Goal: Information Seeking & Learning: Find specific page/section

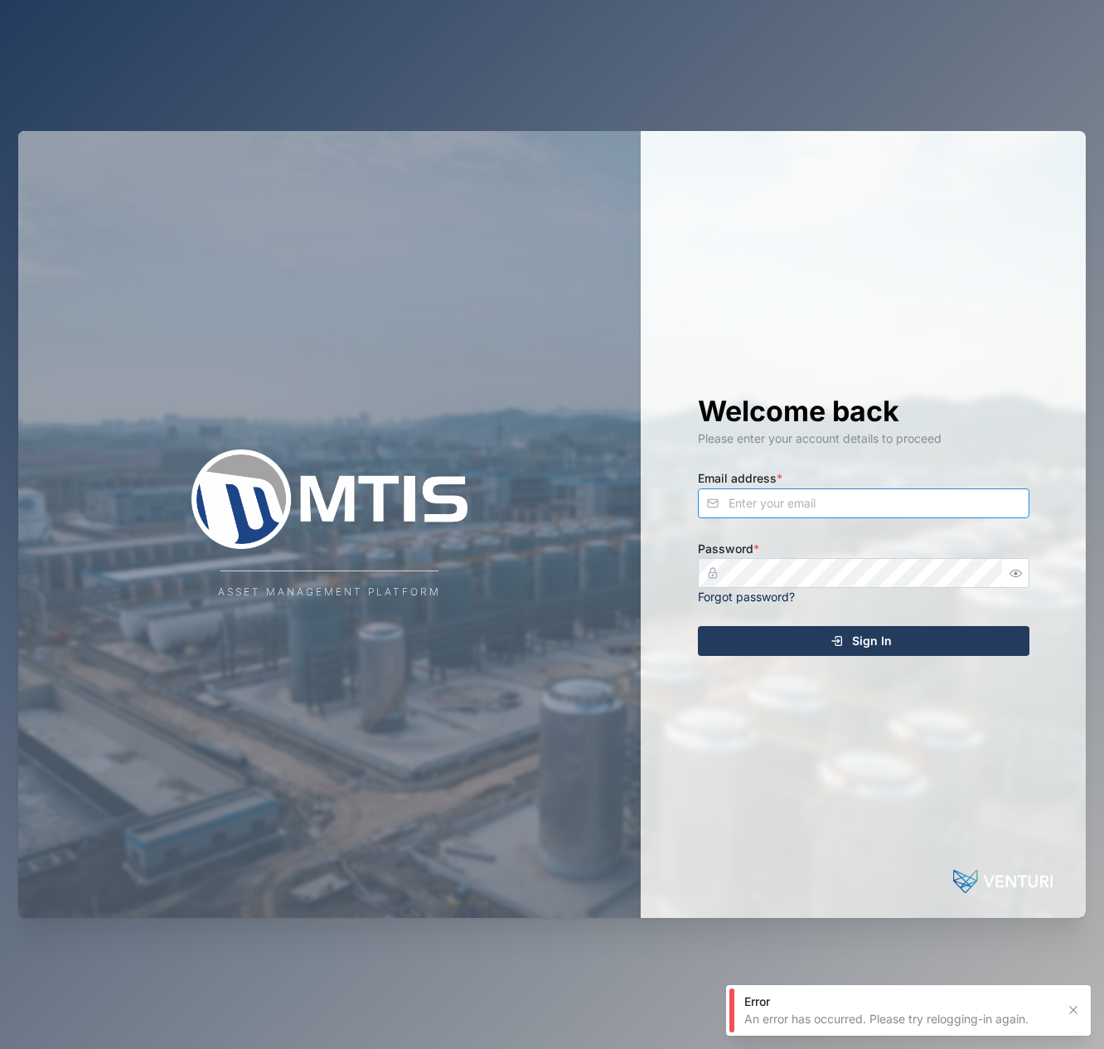
type input "[EMAIL_ADDRESS][DOMAIN_NAME]"
click at [863, 639] on button "Sign In" at bounding box center [864, 641] width 332 height 30
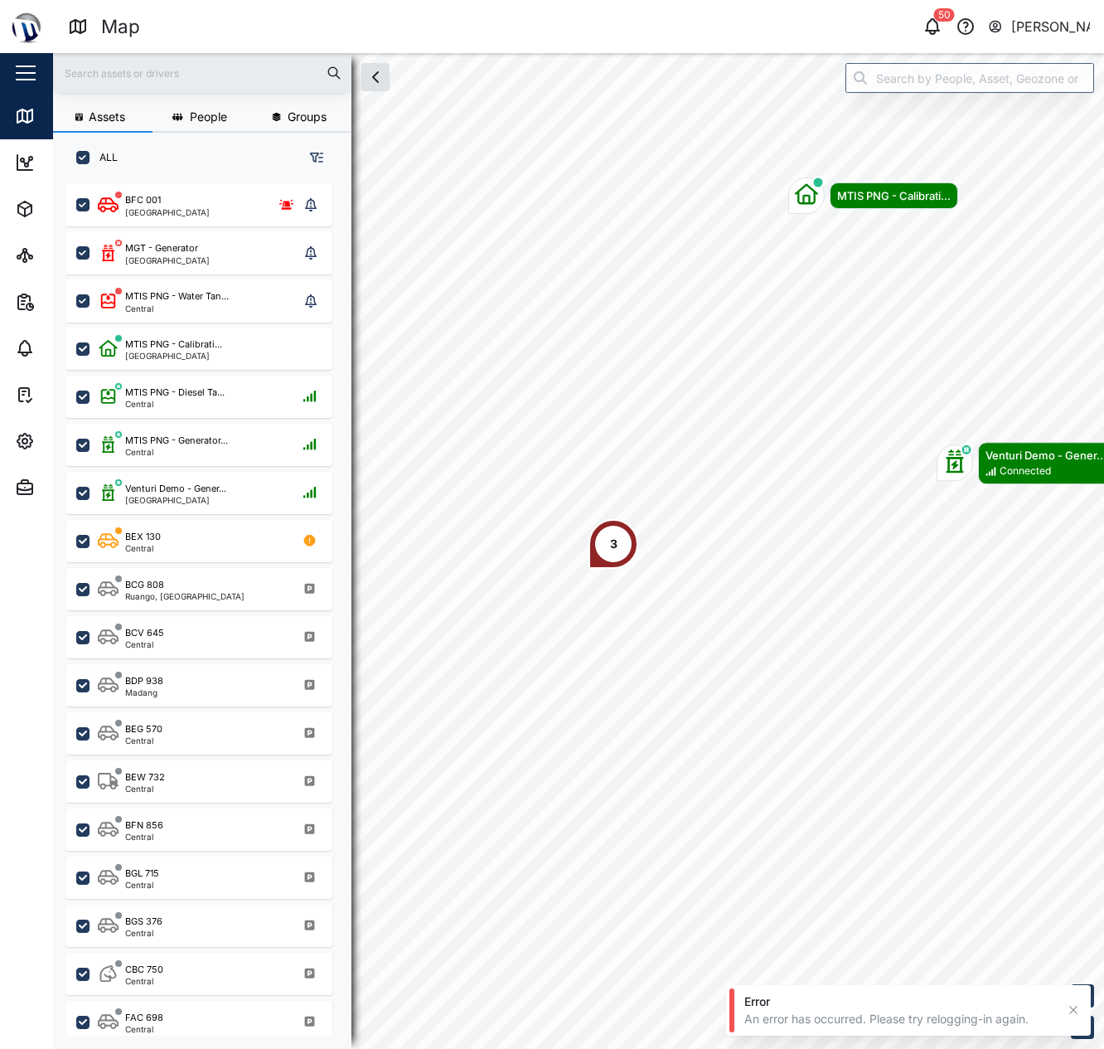
scroll to position [846, 259]
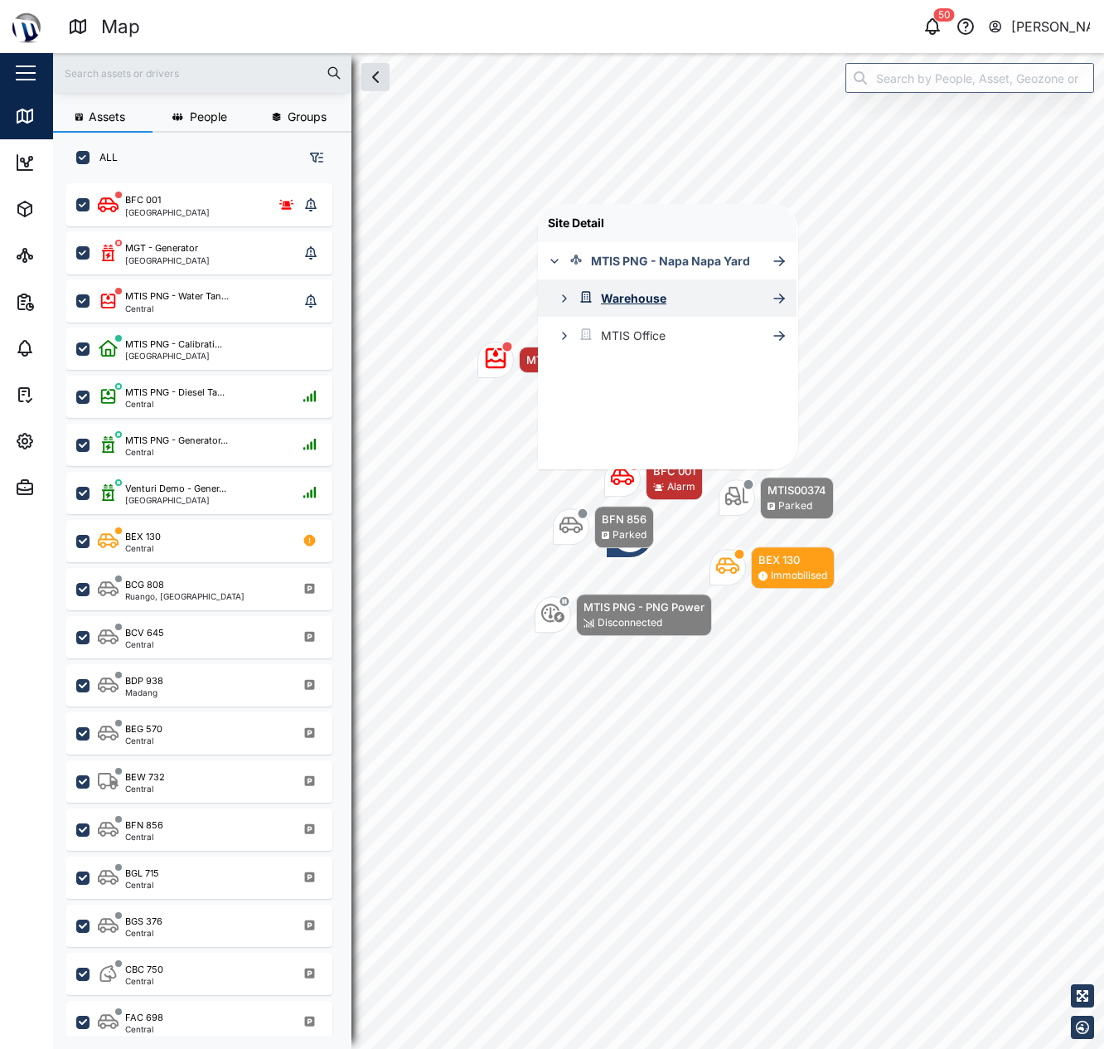
click at [652, 296] on div "Warehouse" at bounding box center [633, 298] width 65 height 18
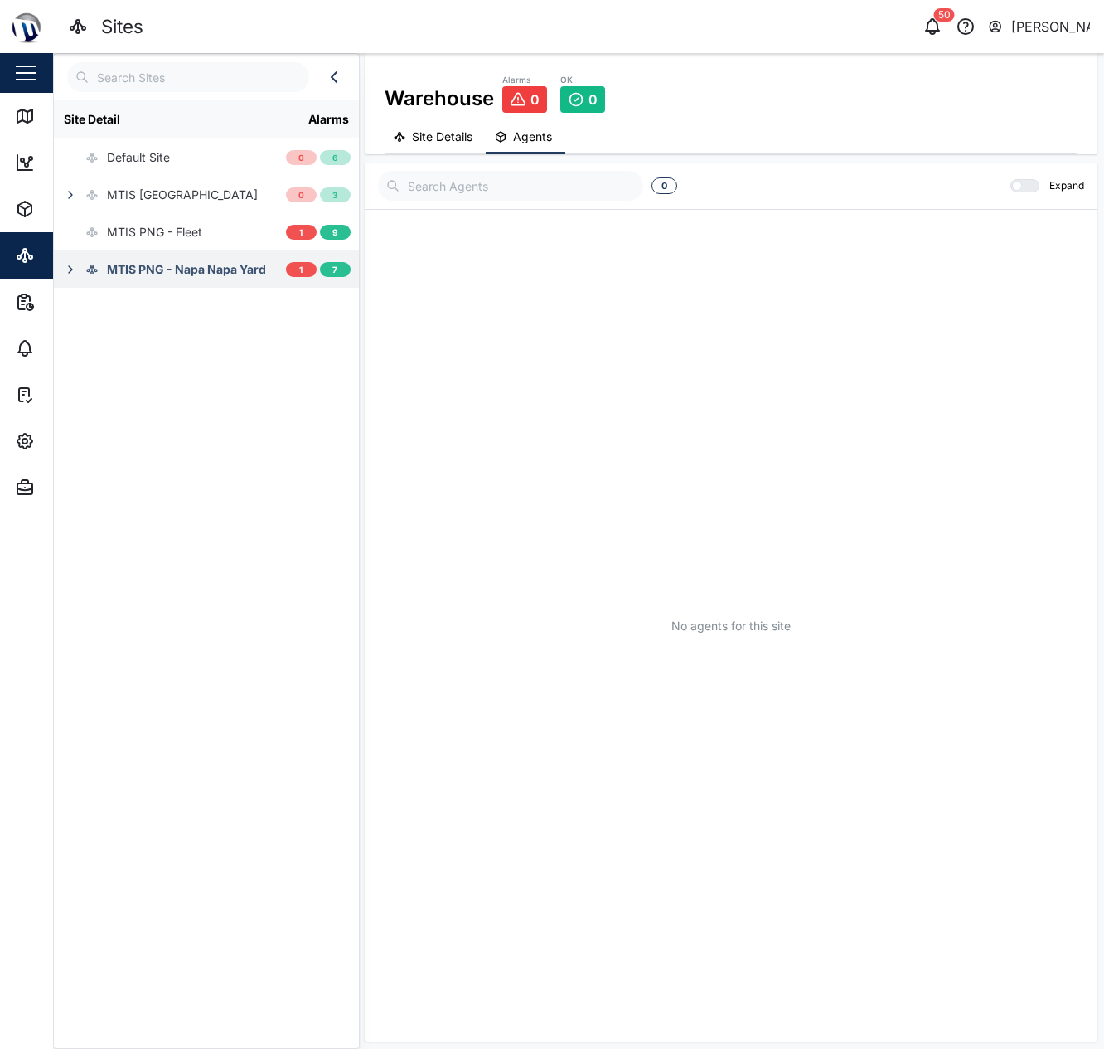
click at [189, 269] on div "MTIS PNG - Napa Napa Yard" at bounding box center [186, 269] width 159 height 18
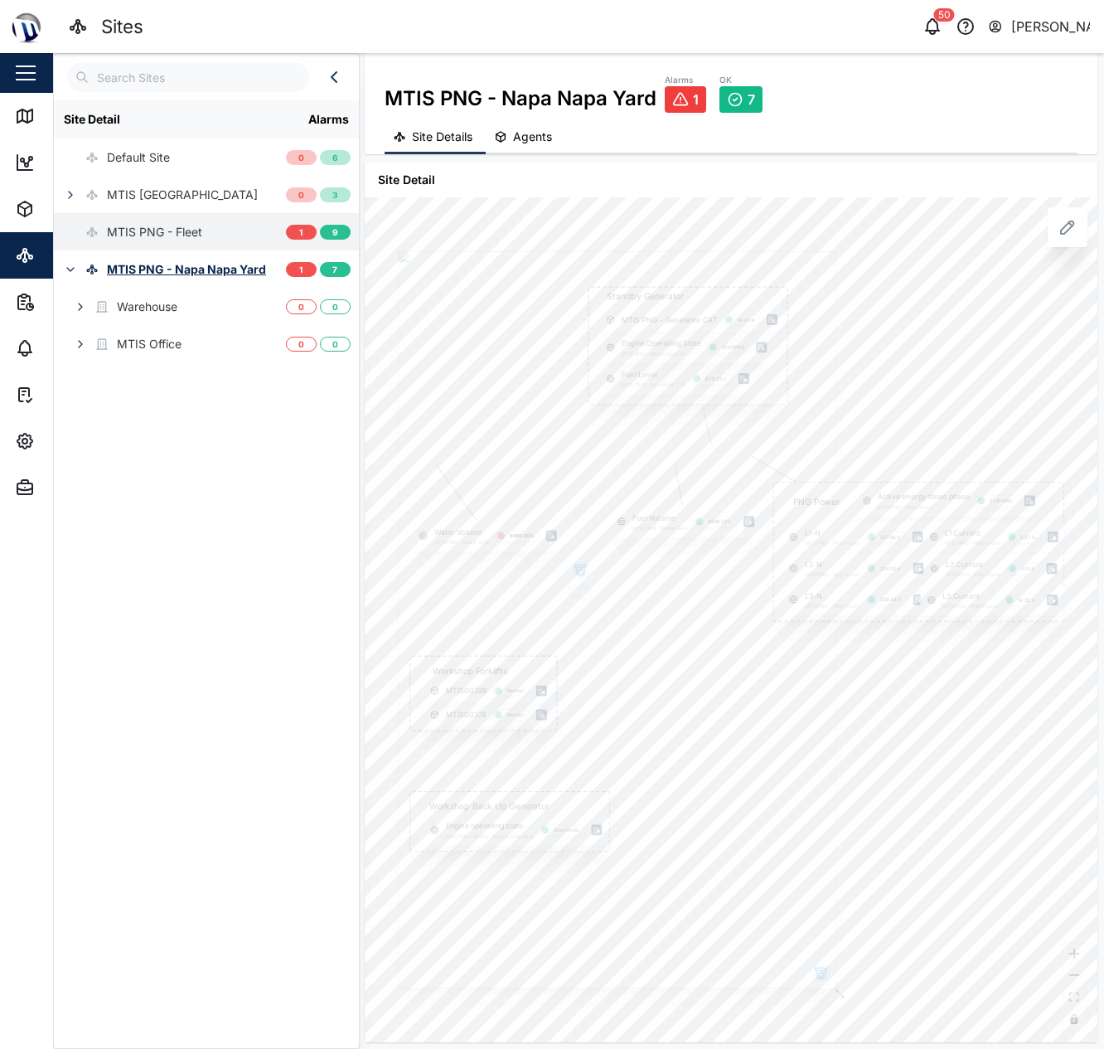
click at [160, 233] on div "MTIS PNG - Fleet" at bounding box center [154, 232] width 95 height 18
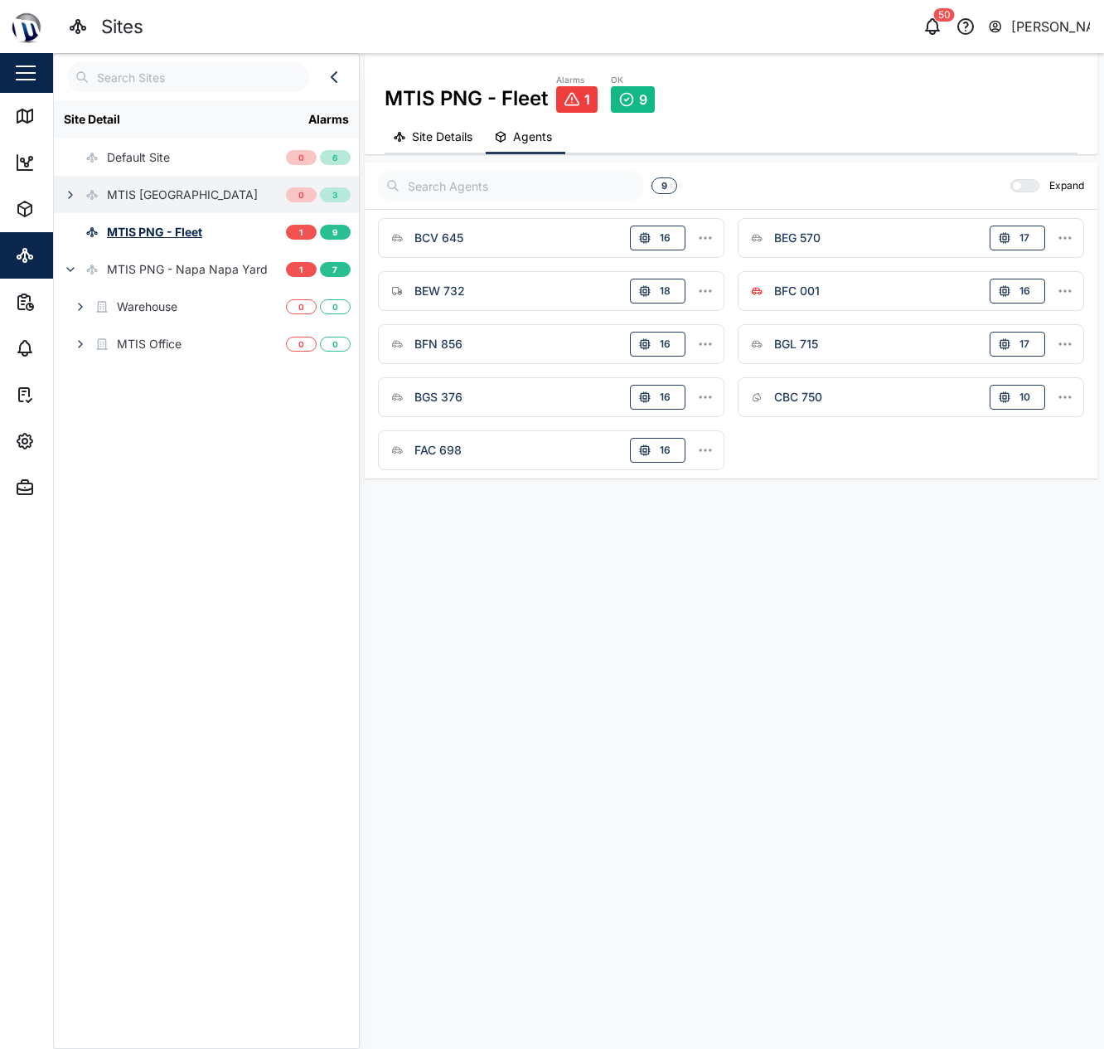
click at [167, 201] on div "MTIS [GEOGRAPHIC_DATA]" at bounding box center [182, 195] width 151 height 18
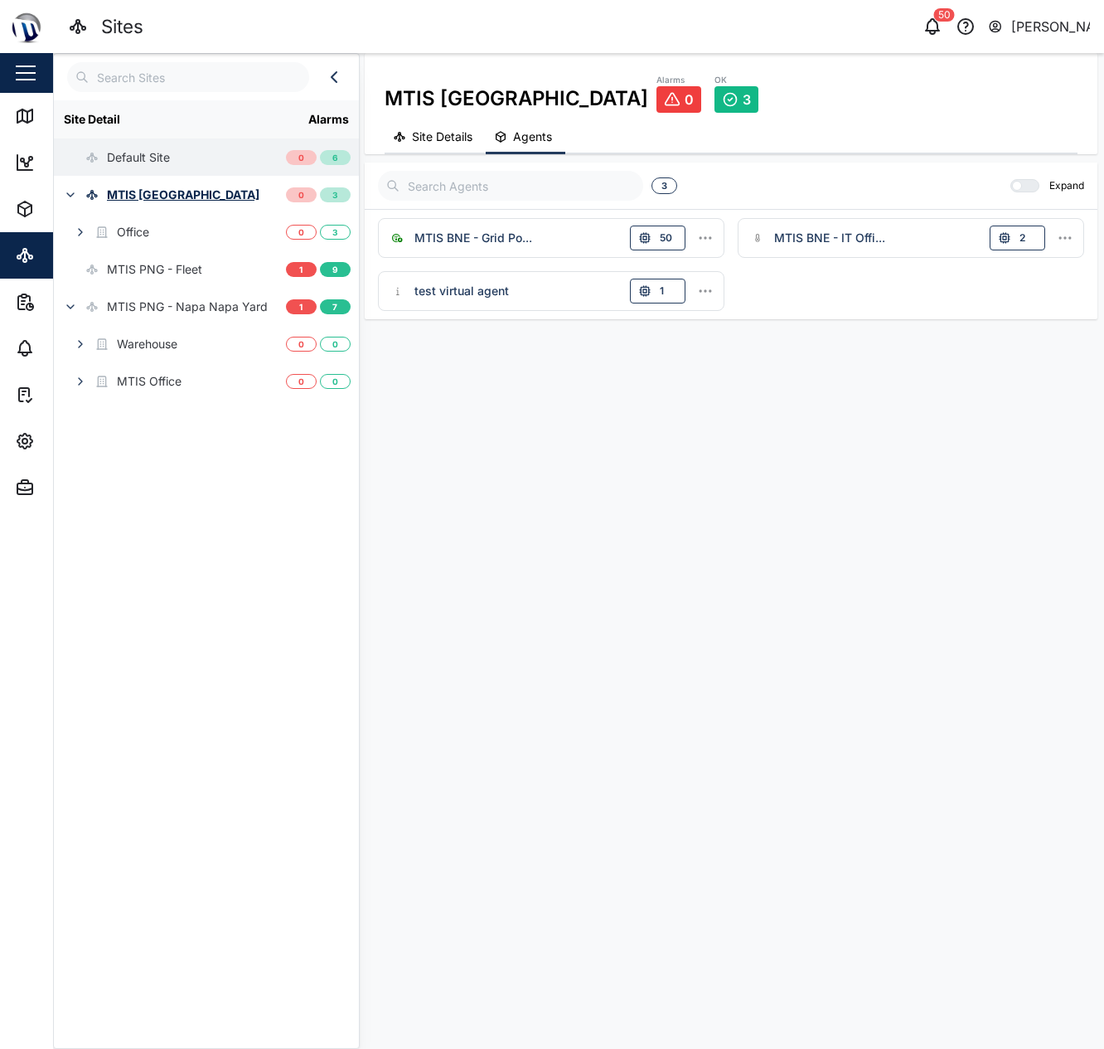
click at [148, 163] on div "Default Site" at bounding box center [138, 157] width 63 height 18
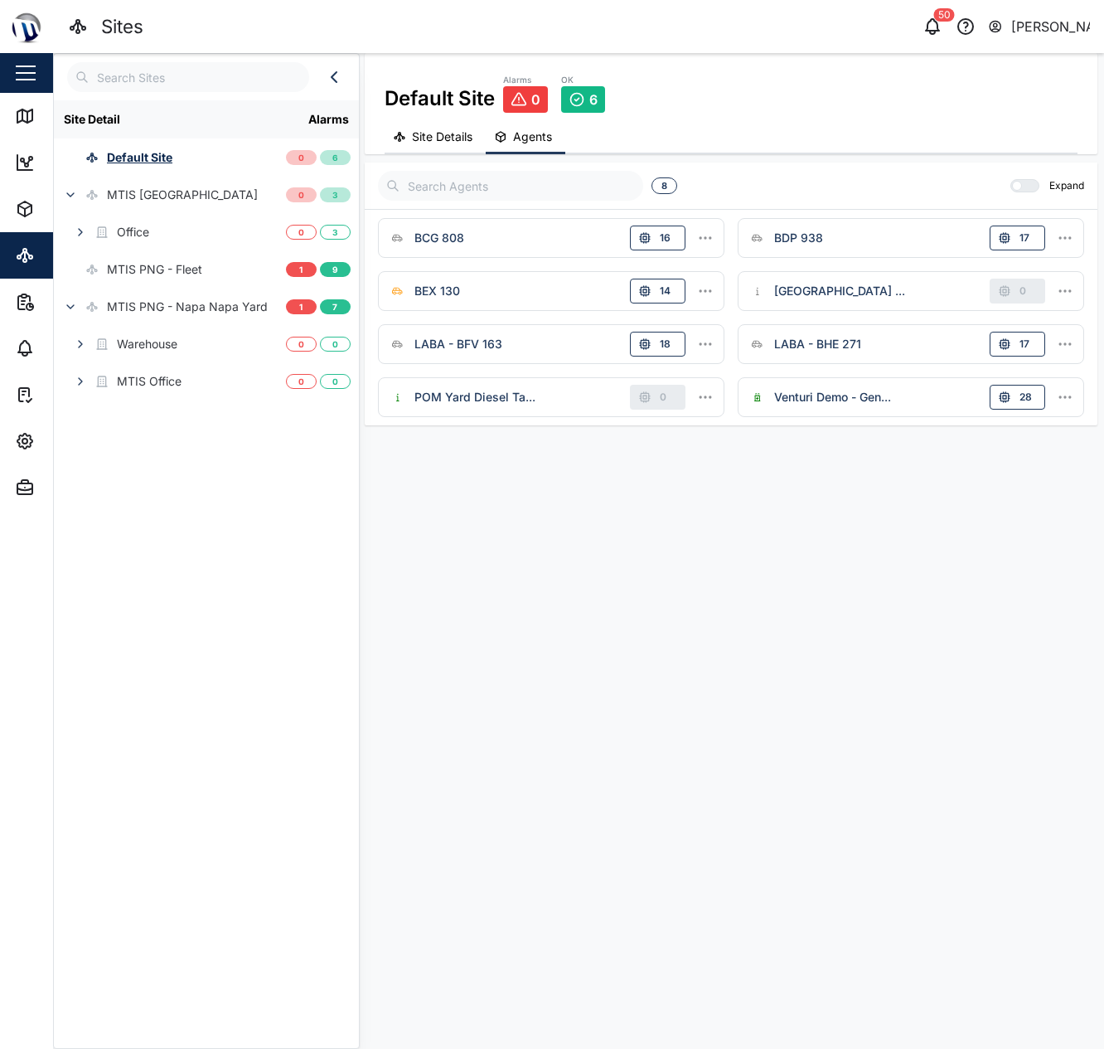
click at [463, 342] on div "LABA - BFV 163" at bounding box center [458, 344] width 88 height 18
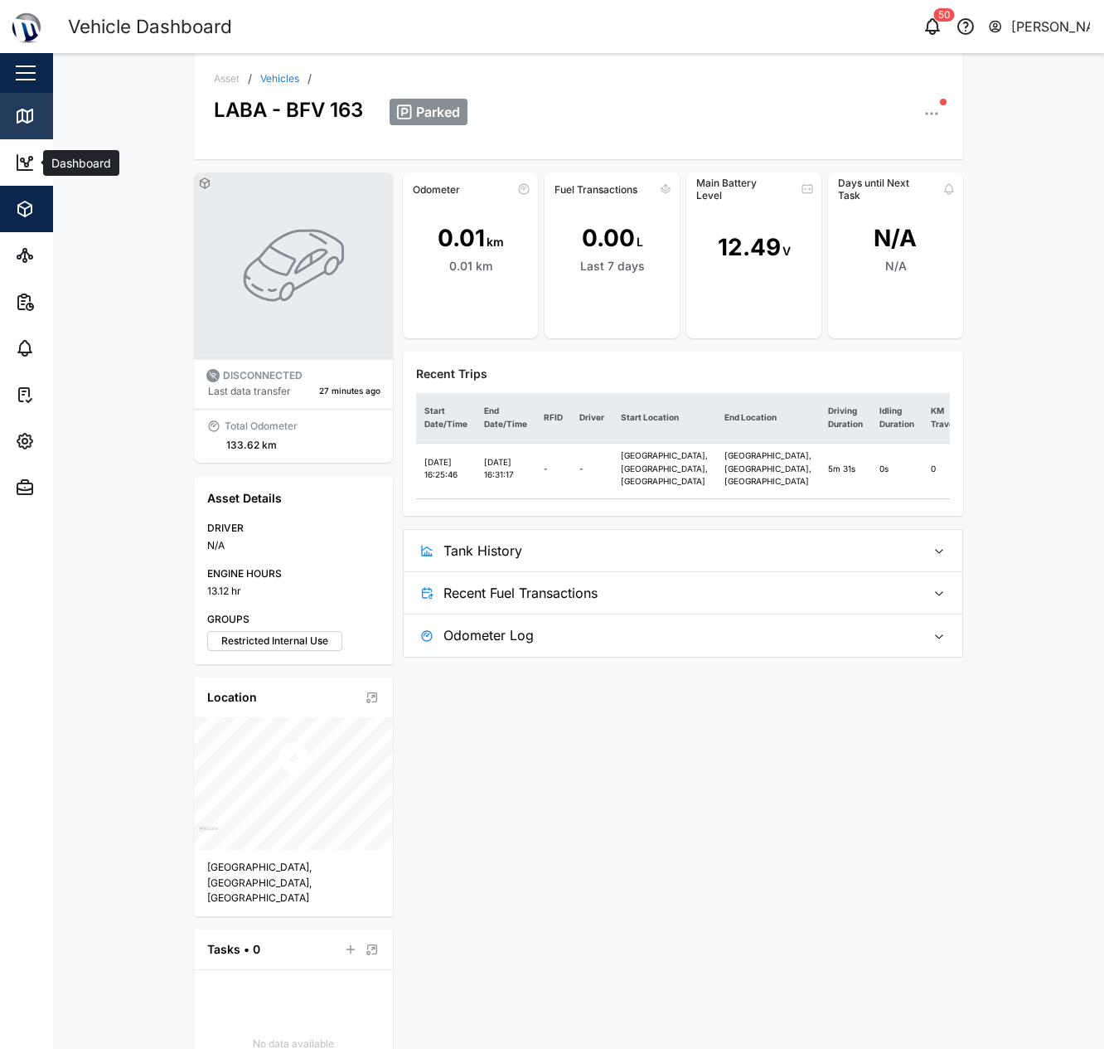
click at [40, 137] on link "Map" at bounding box center [108, 116] width 216 height 46
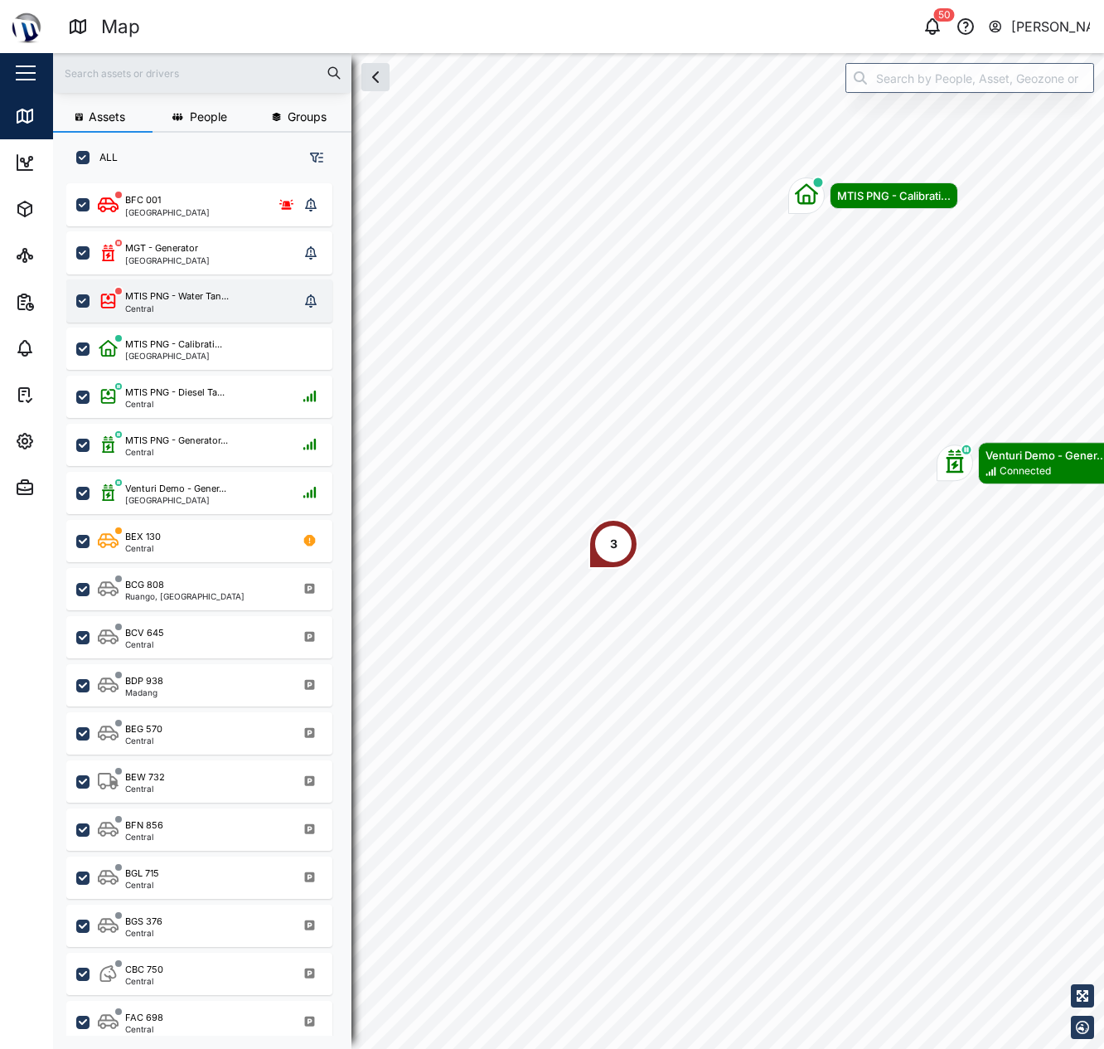
scroll to position [846, 259]
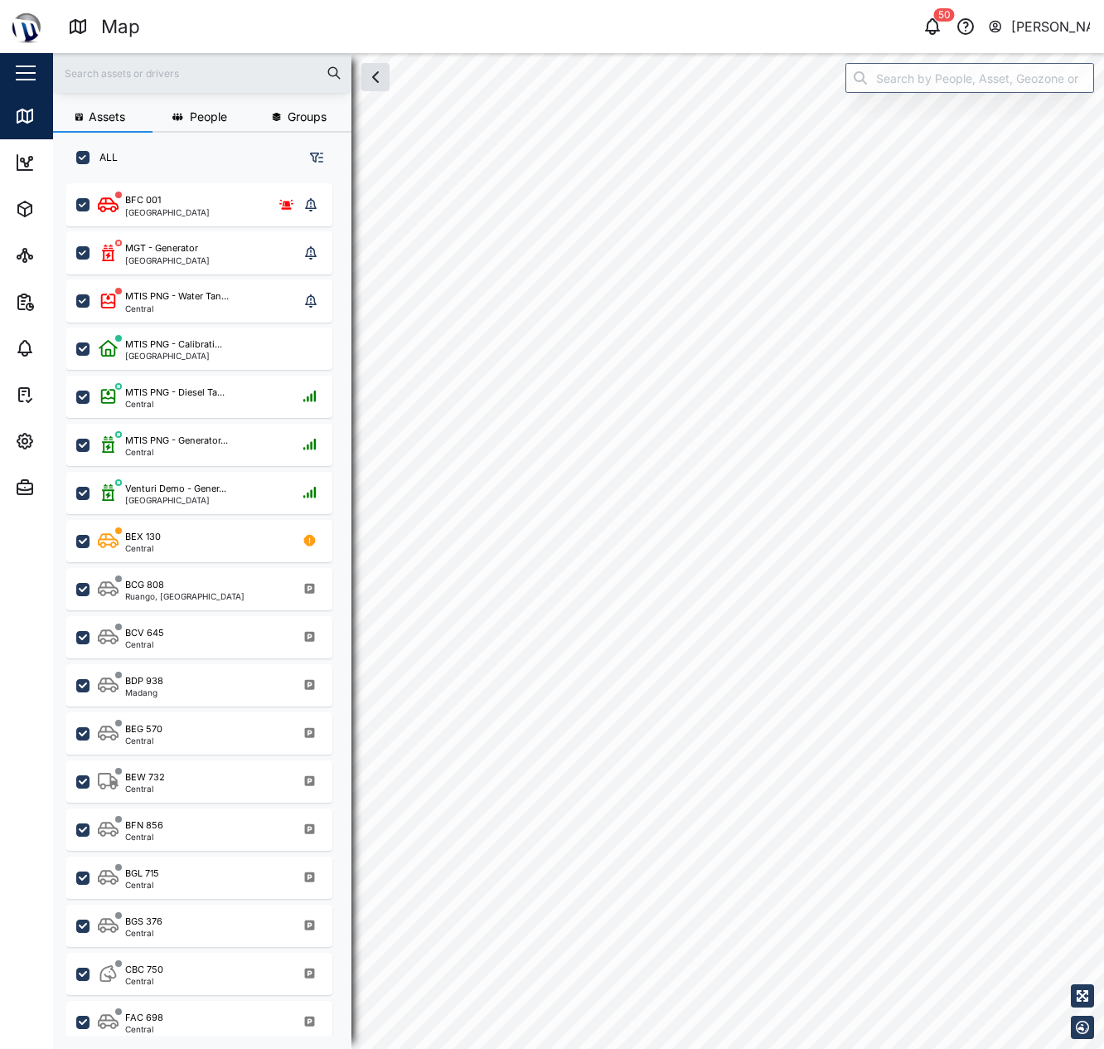
click at [879, 33] on div "Map 50 [PERSON_NAME] Close Map Dashboard Assets ATS Camera Generator Personnel …" at bounding box center [552, 524] width 1104 height 1049
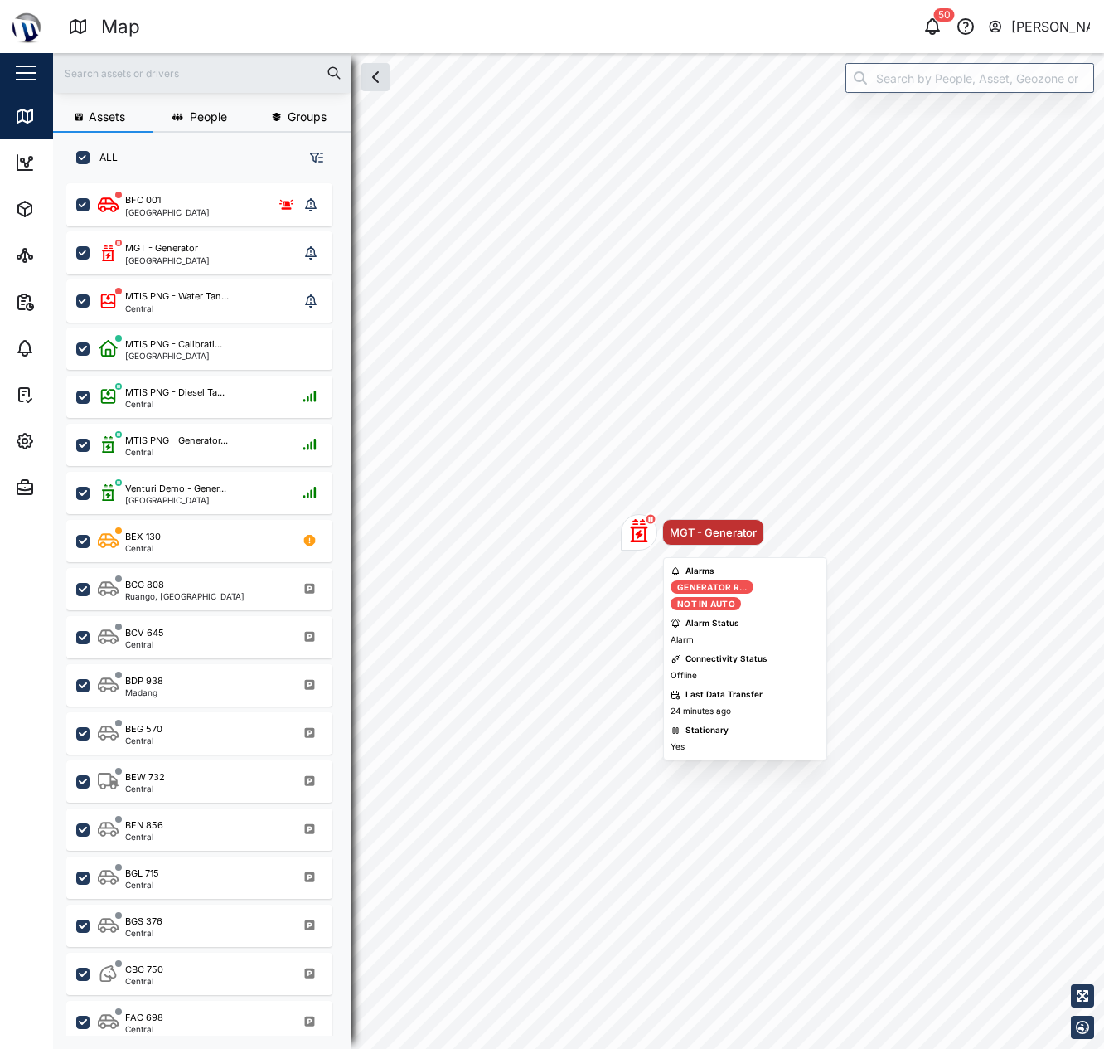
click at [650, 537] on icon "Map marker" at bounding box center [639, 530] width 23 height 23
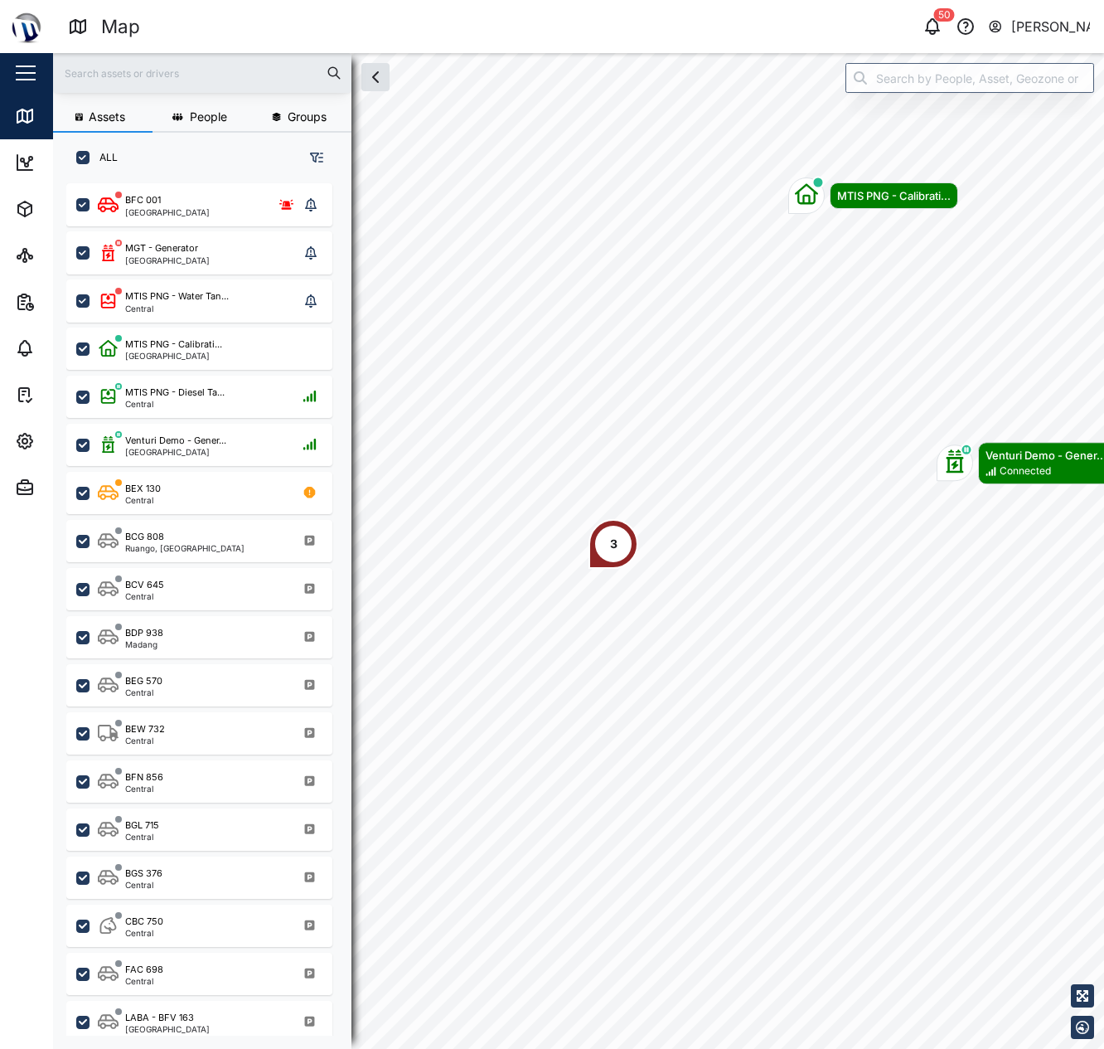
scroll to position [846, 259]
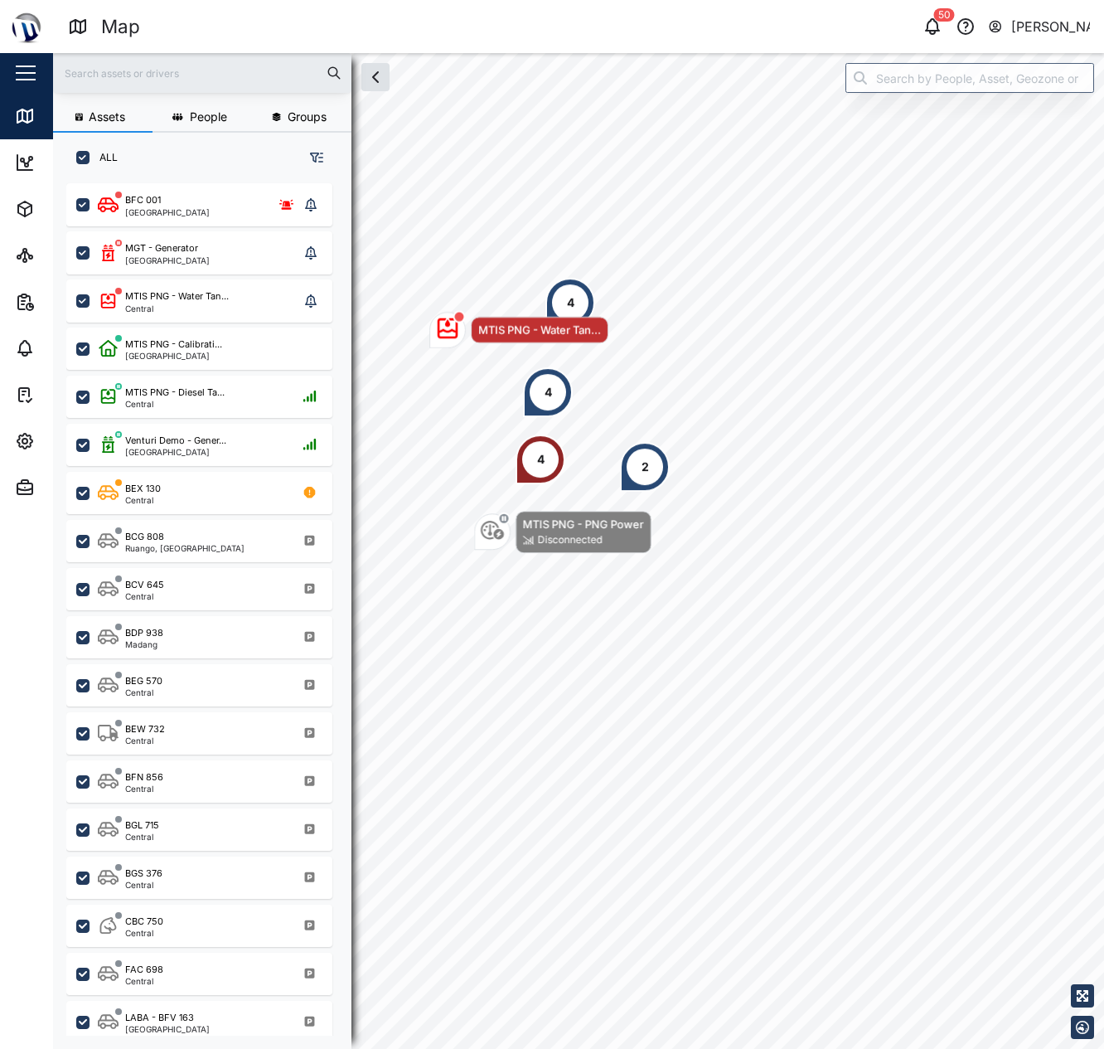
click at [557, 392] on div "4" at bounding box center [548, 392] width 50 height 50
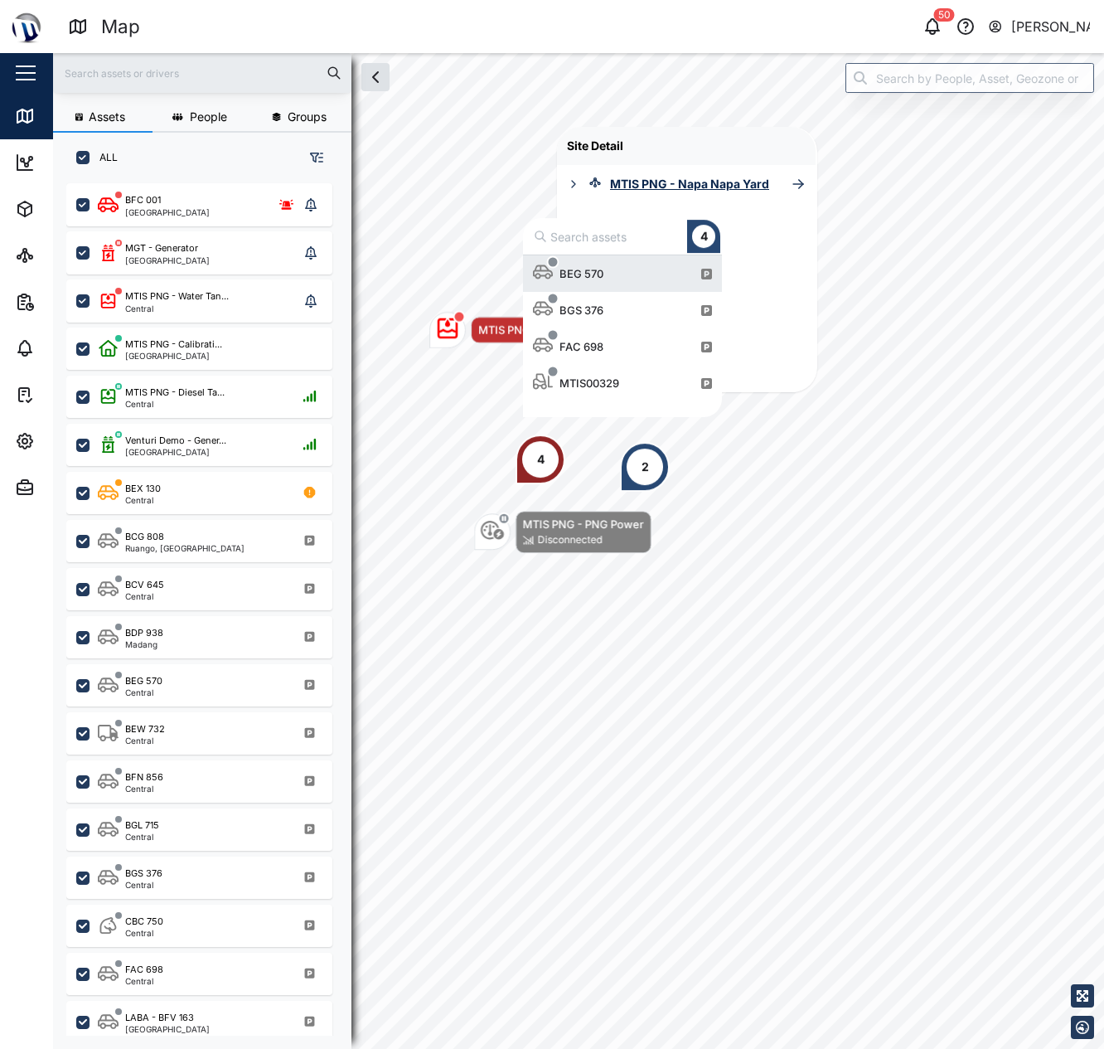
scroll to position [149, 187]
click at [637, 487] on div "2" at bounding box center [645, 467] width 50 height 50
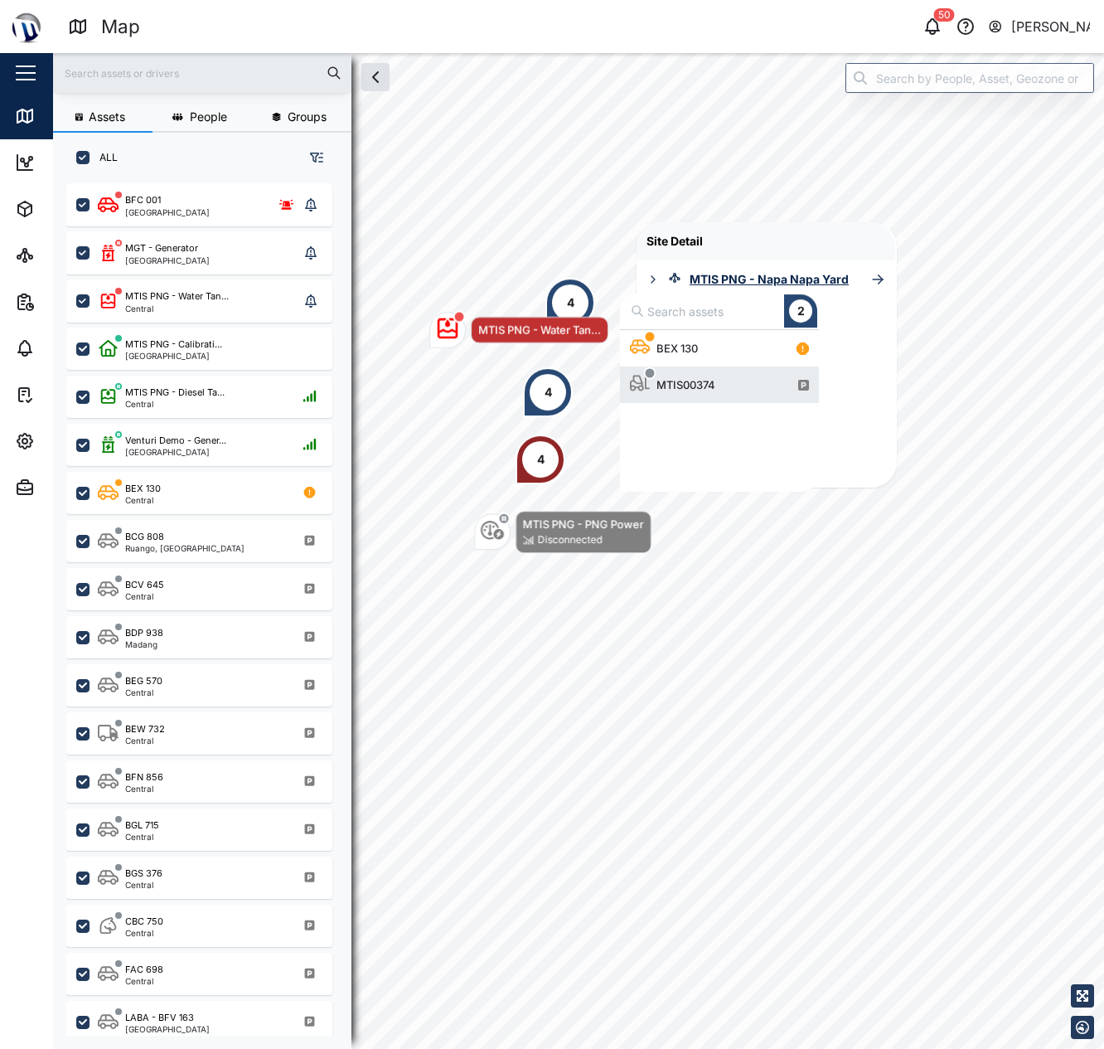
click at [561, 285] on div "4" at bounding box center [570, 303] width 50 height 50
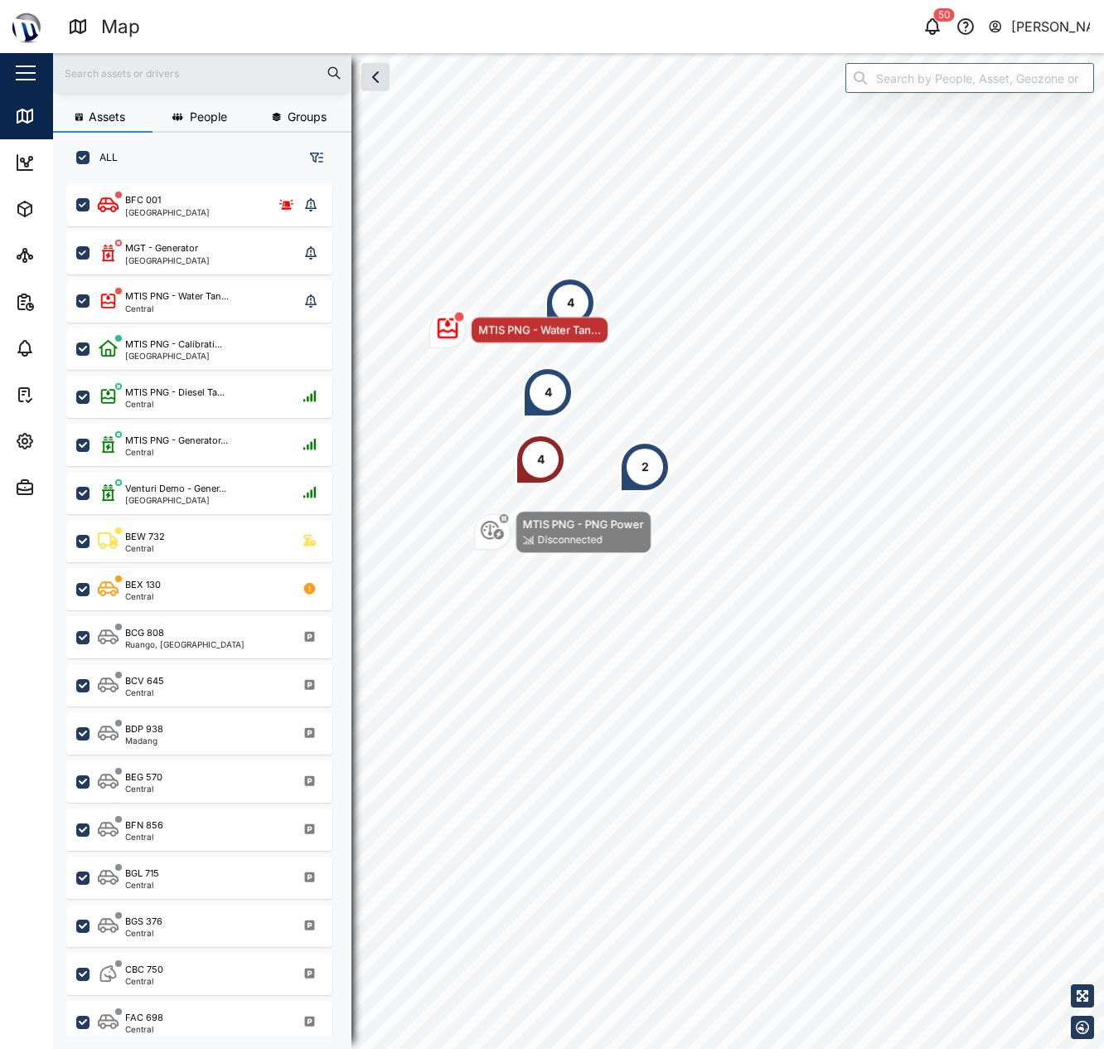
click at [538, 391] on div "4" at bounding box center [548, 392] width 50 height 50
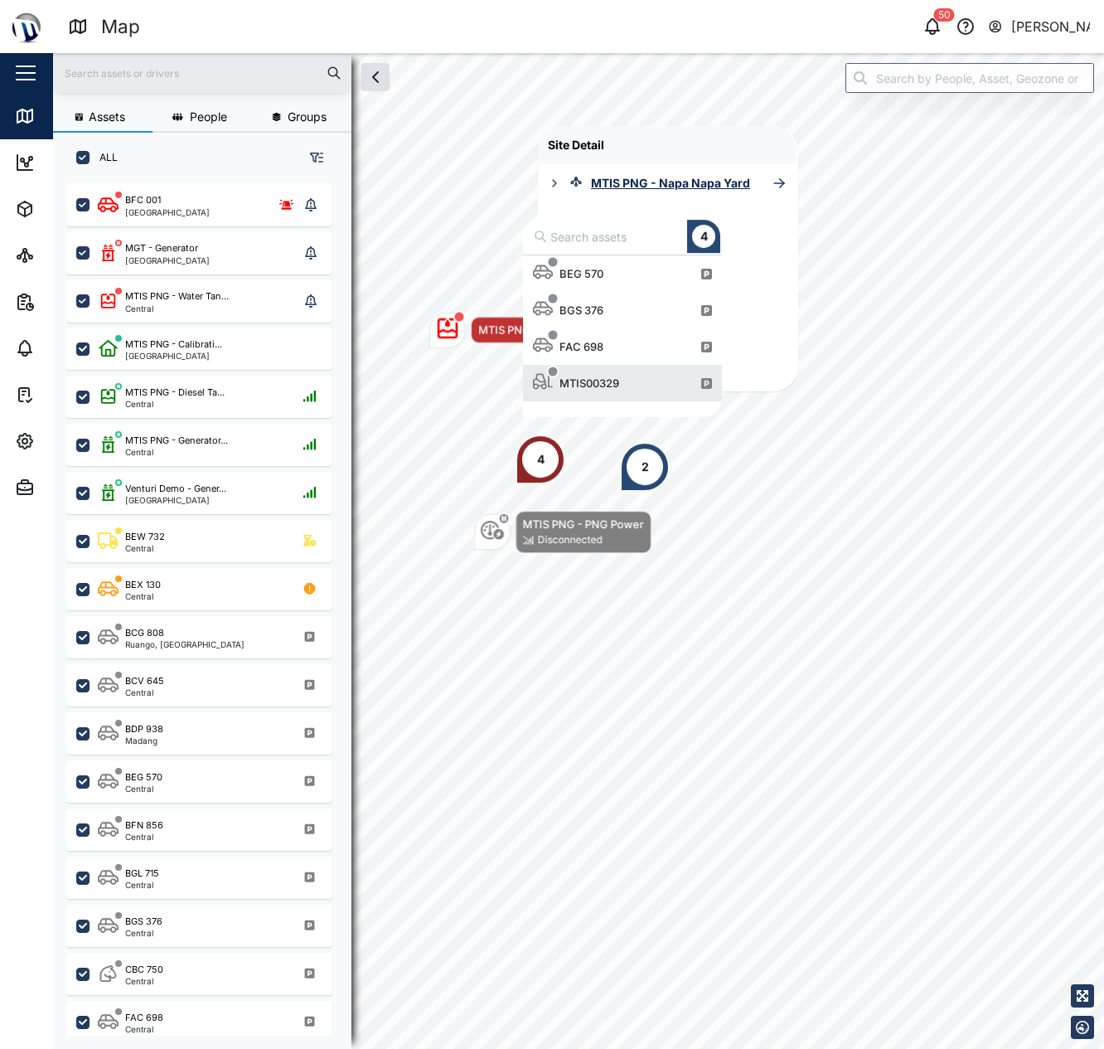
click at [754, 355] on div "Site Detail MTIS PNG - Napa Napa Yard" at bounding box center [667, 258] width 259 height 265
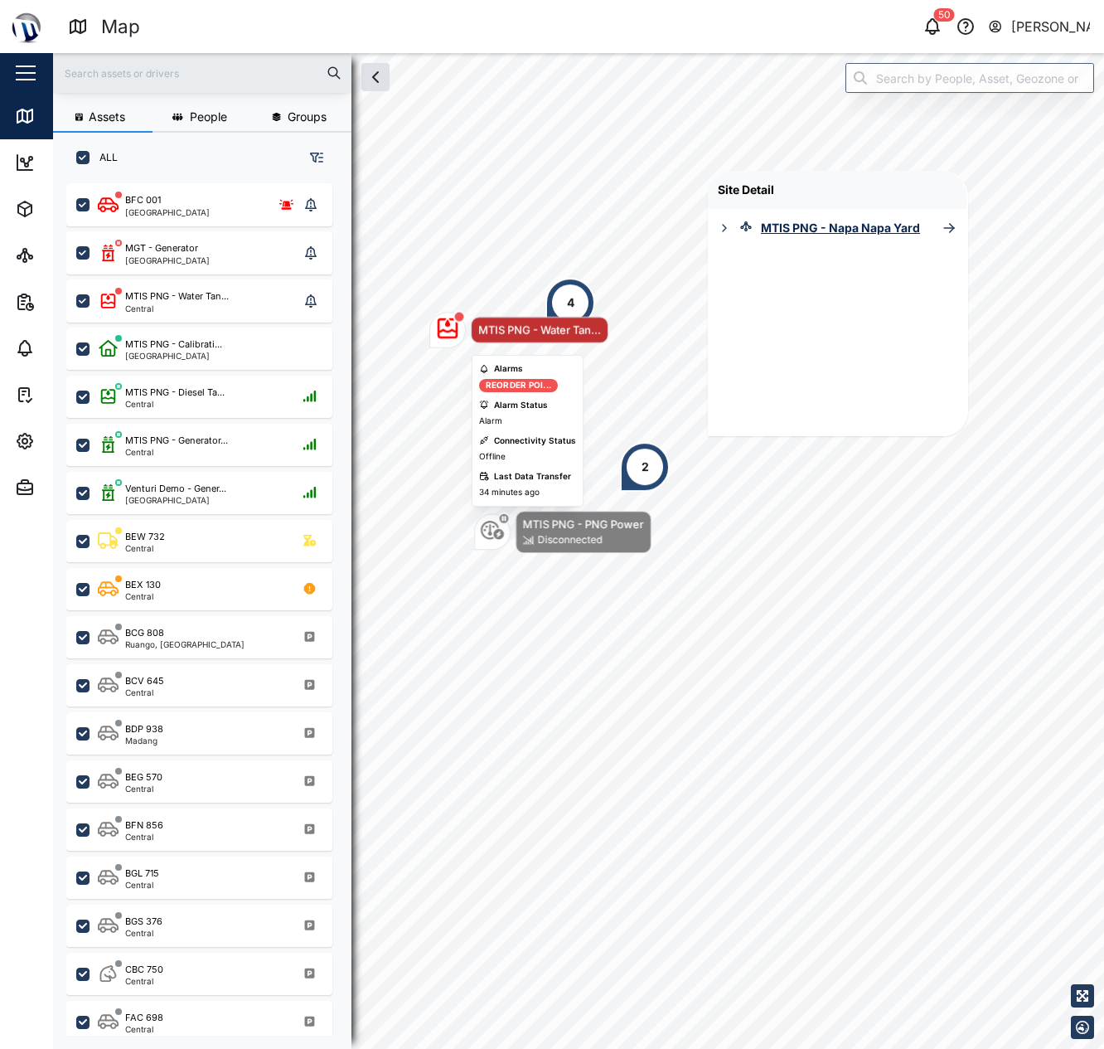
click at [580, 312] on div "MTIS PNG - Water Tan..." at bounding box center [518, 330] width 179 height 36
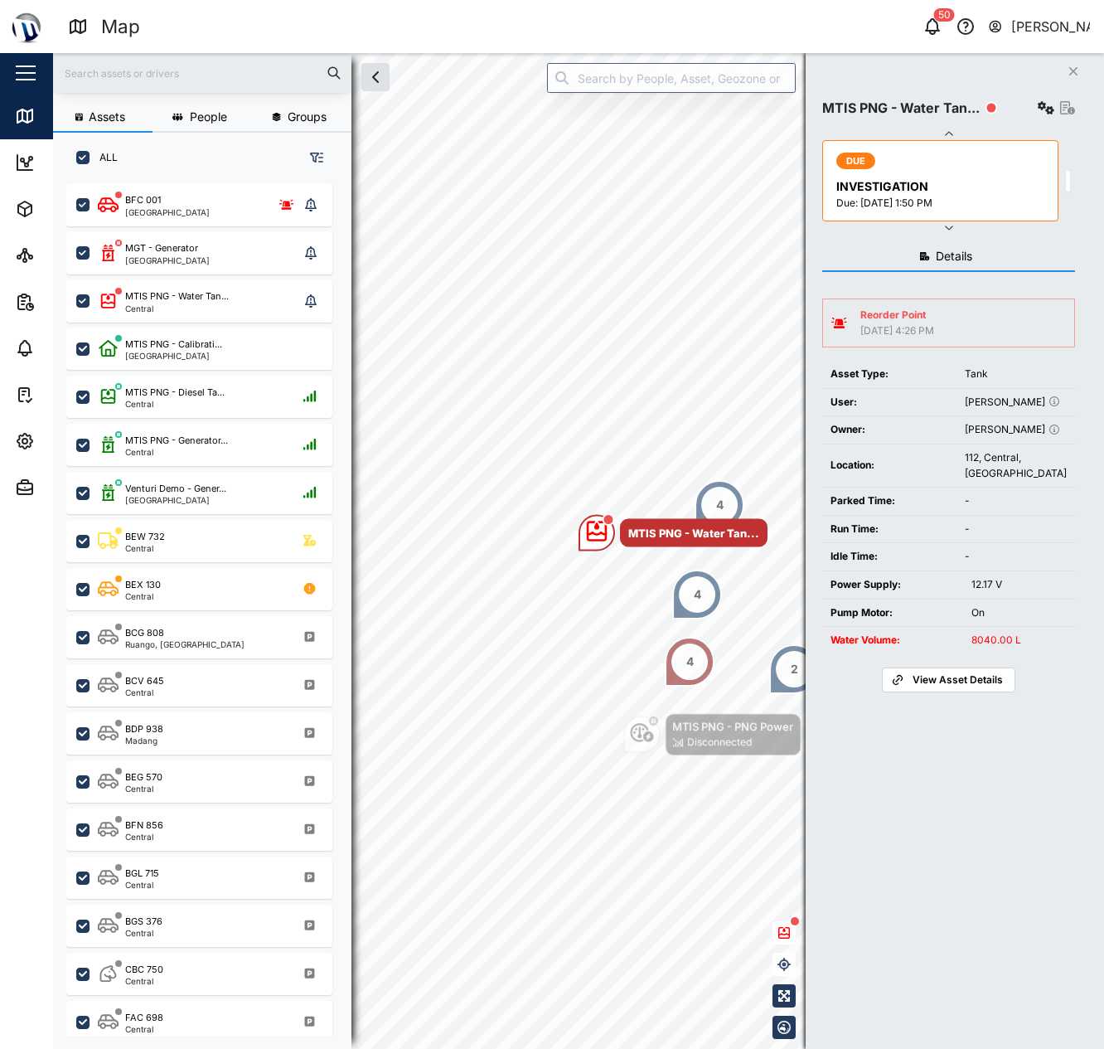
click at [1059, 65] on div "Close MTIS PNG - Water Tan... DUE INVESTIGATION Due: 08 Jun 2025 1:50 PM Detail…" at bounding box center [955, 551] width 298 height 996
click at [1067, 66] on button "Close" at bounding box center [1073, 71] width 23 height 23
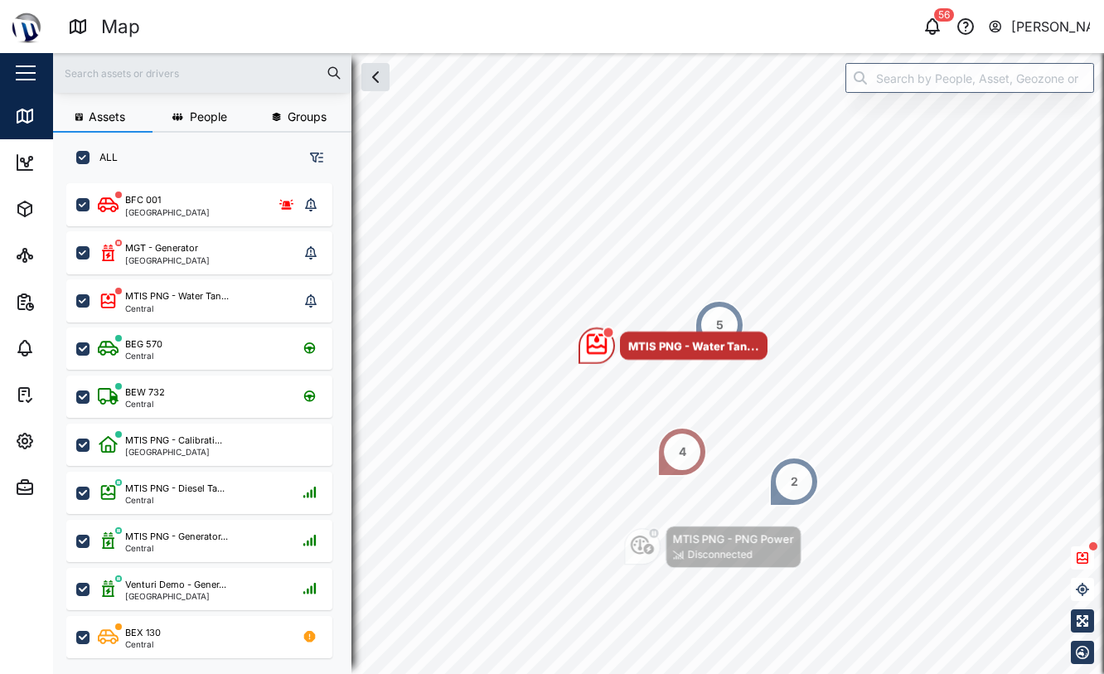
scroll to position [483, 272]
